Goal: Navigation & Orientation: Find specific page/section

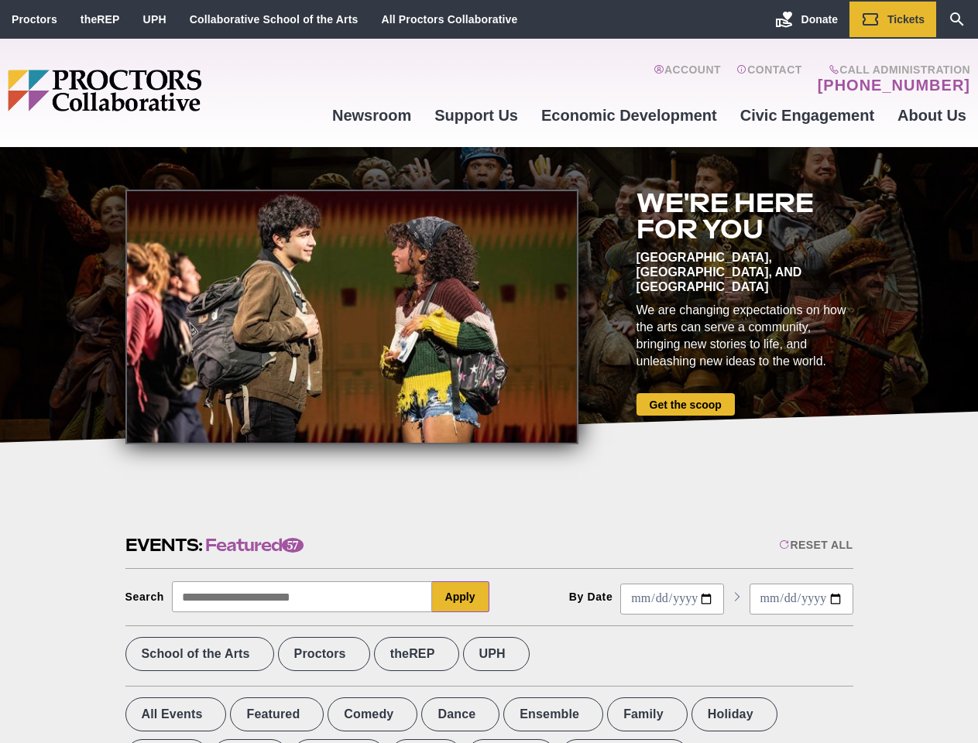
click at [489, 372] on div at bounding box center [351, 317] width 453 height 255
click at [815, 545] on div "Reset All" at bounding box center [816, 545] width 74 height 12
click at [461, 597] on button "Apply" at bounding box center [460, 597] width 57 height 31
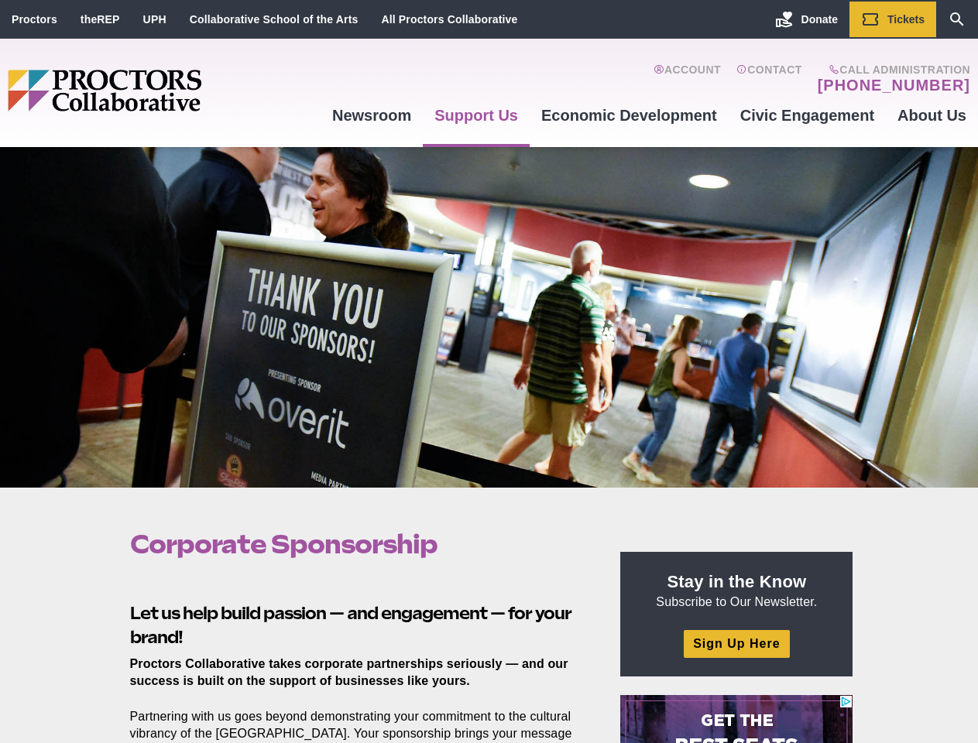
click at [489, 372] on div at bounding box center [489, 317] width 978 height 341
